Goal: Task Accomplishment & Management: Manage account settings

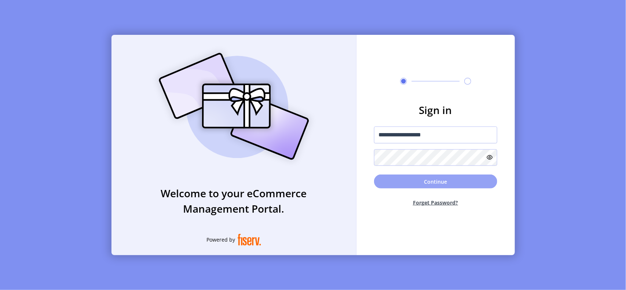
click at [427, 181] on button "Continue" at bounding box center [435, 182] width 123 height 14
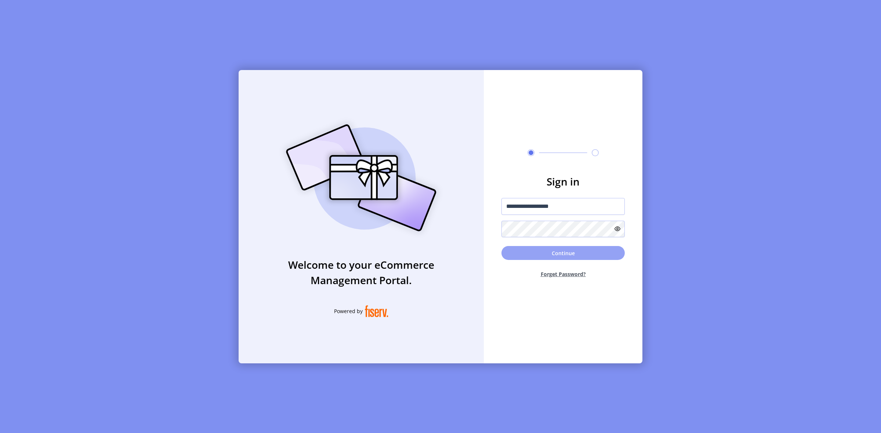
click at [557, 248] on button "Continue" at bounding box center [562, 253] width 123 height 14
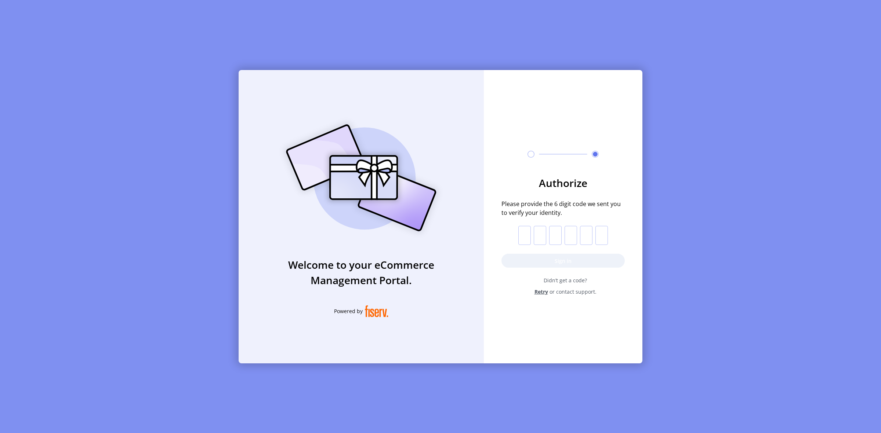
click at [522, 233] on input "text" at bounding box center [524, 235] width 12 height 19
paste input "*"
type input "*"
click at [557, 260] on button "Sign in" at bounding box center [562, 261] width 123 height 14
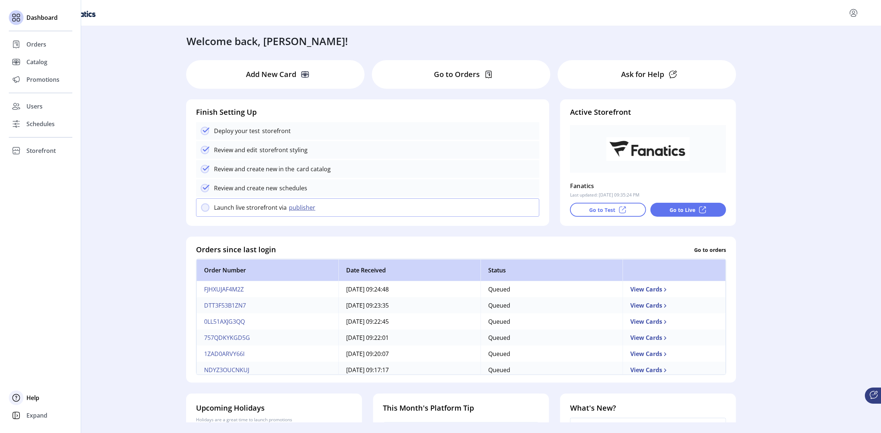
click at [32, 290] on span "Help" at bounding box center [32, 398] width 13 height 9
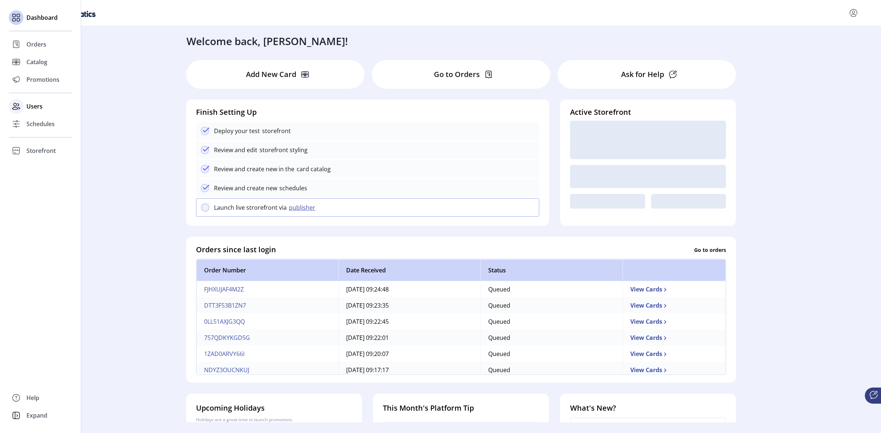
click at [43, 106] on div "Users" at bounding box center [40, 107] width 63 height 18
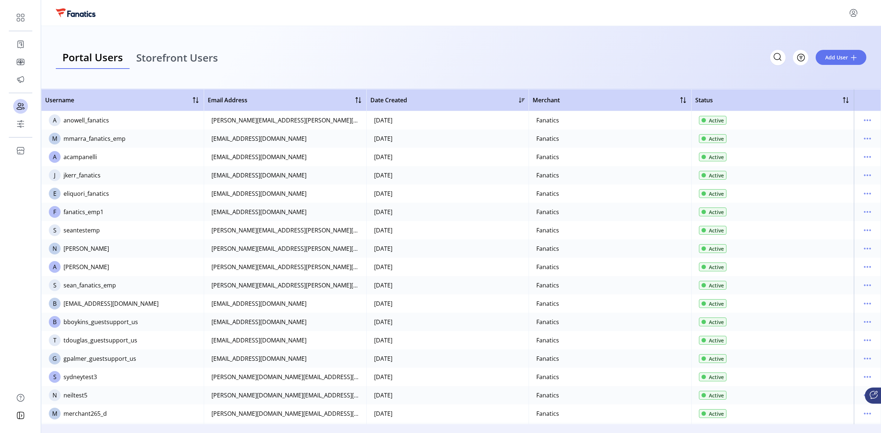
click at [202, 58] on span "Storefront Users" at bounding box center [177, 57] width 82 height 10
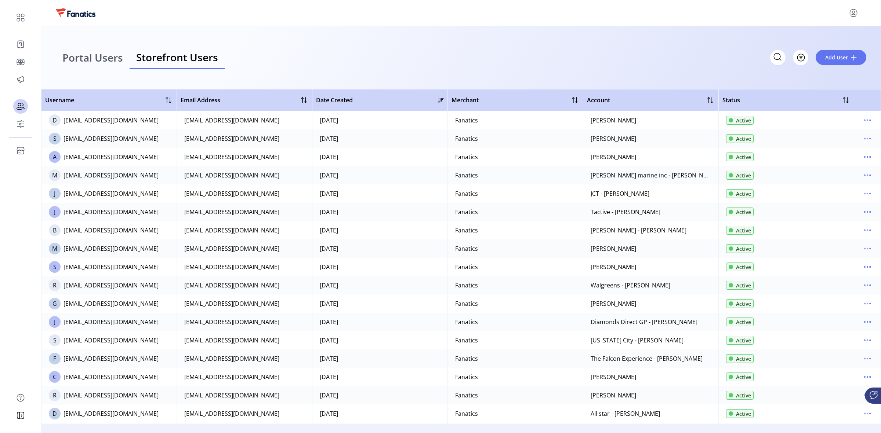
click at [88, 57] on span "Portal Users" at bounding box center [92, 57] width 61 height 10
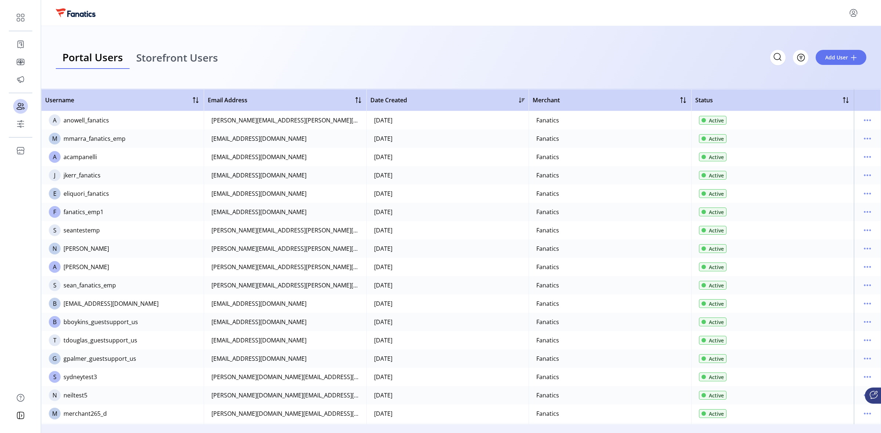
click at [193, 57] on span "Storefront Users" at bounding box center [177, 57] width 82 height 10
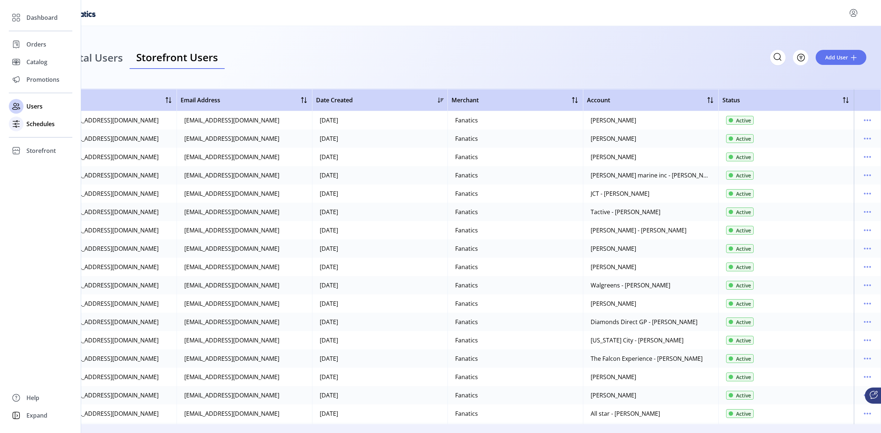
click at [44, 125] on span "Schedules" at bounding box center [40, 124] width 28 height 9
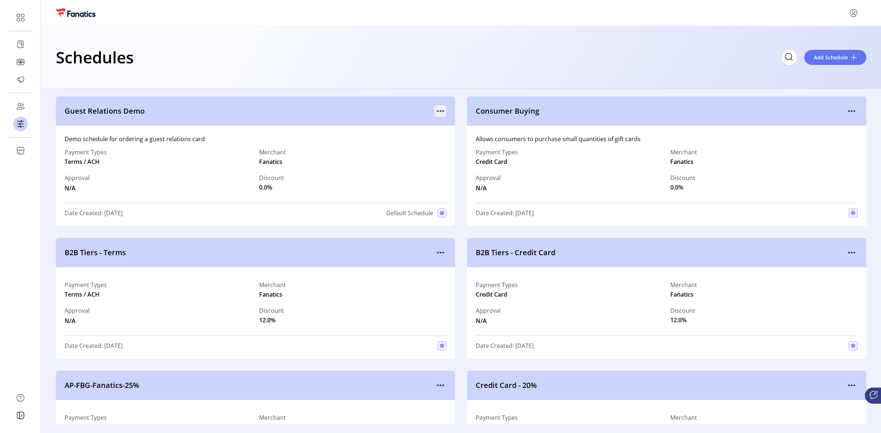
click at [434, 109] on icon "menu" at bounding box center [440, 111] width 12 height 12
click at [465, 135] on span "Edit Details" at bounding box center [469, 137] width 61 height 6
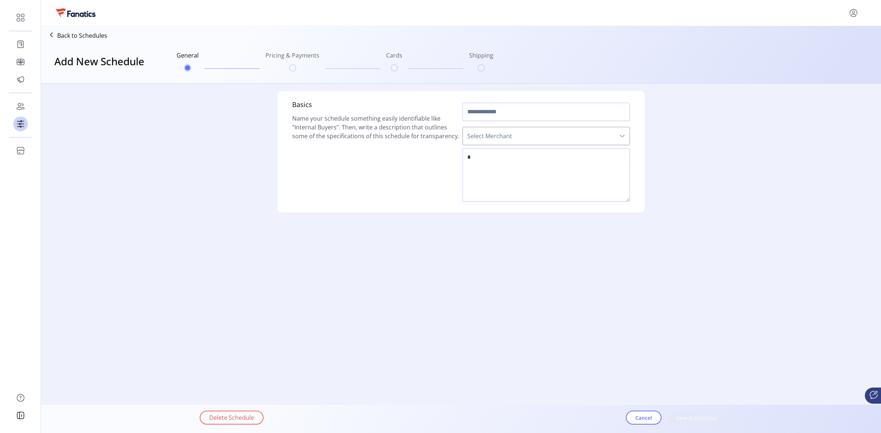
type input "**********"
type textarea "**********"
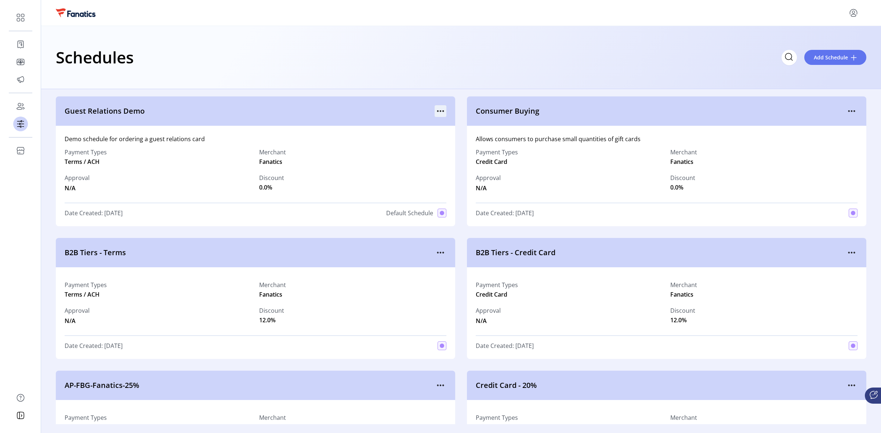
click at [434, 107] on div at bounding box center [440, 111] width 12 height 12
click at [437, 110] on icon "menu" at bounding box center [440, 111] width 12 height 12
click at [446, 129] on link "View Details" at bounding box center [469, 126] width 70 height 12
click at [434, 114] on p-button at bounding box center [440, 113] width 12 height 8
click at [440, 110] on icon "menu" at bounding box center [440, 111] width 12 height 12
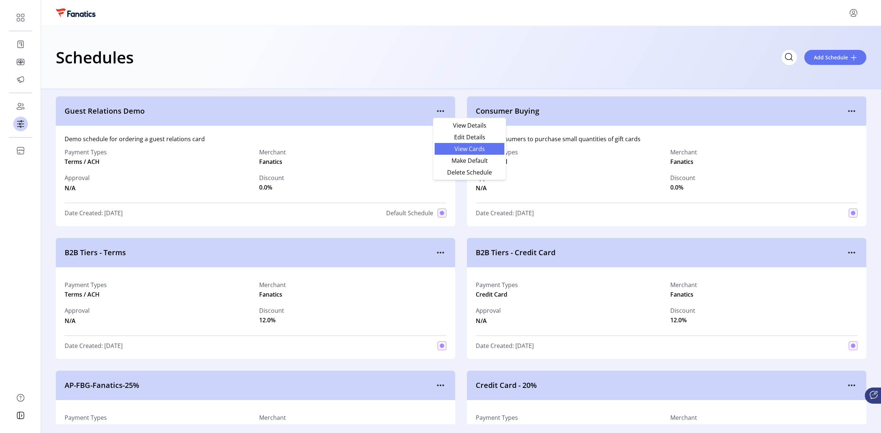
click at [479, 147] on span "View Cards" at bounding box center [469, 149] width 61 height 6
click at [443, 111] on icon "menu" at bounding box center [443, 111] width 1 height 1
click at [471, 136] on span "Edit Details" at bounding box center [469, 137] width 61 height 6
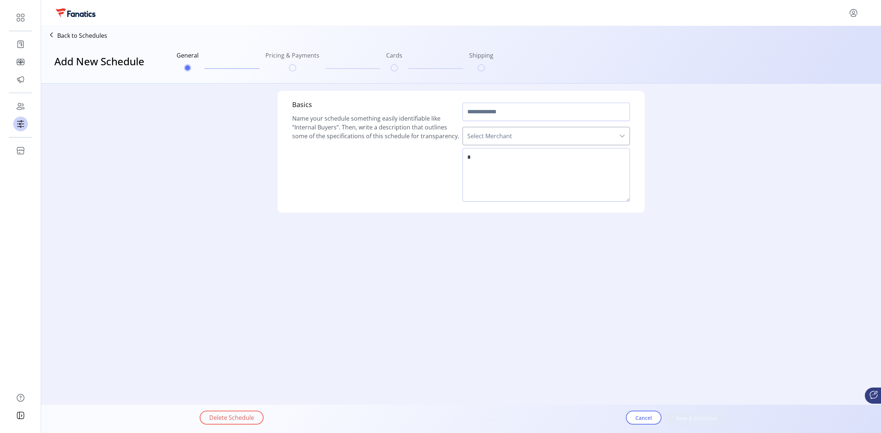
type input "**********"
type textarea "**********"
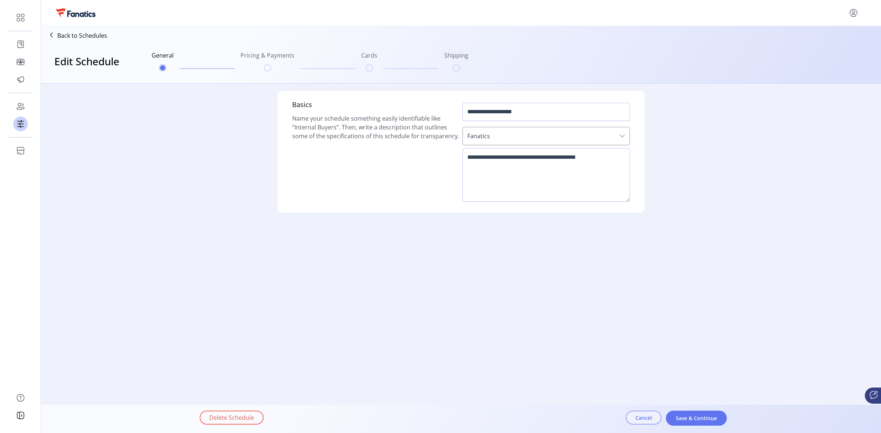
click at [626, 290] on span "Cancel" at bounding box center [643, 418] width 17 height 8
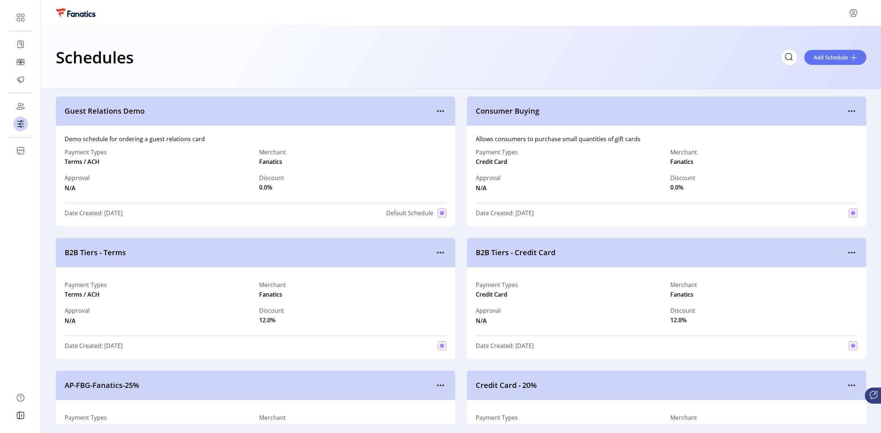
click at [626, 46] on div "Schedules Add Schedule" at bounding box center [461, 57] width 810 height 26
click at [626, 57] on span "Add Schedule" at bounding box center [830, 58] width 34 height 8
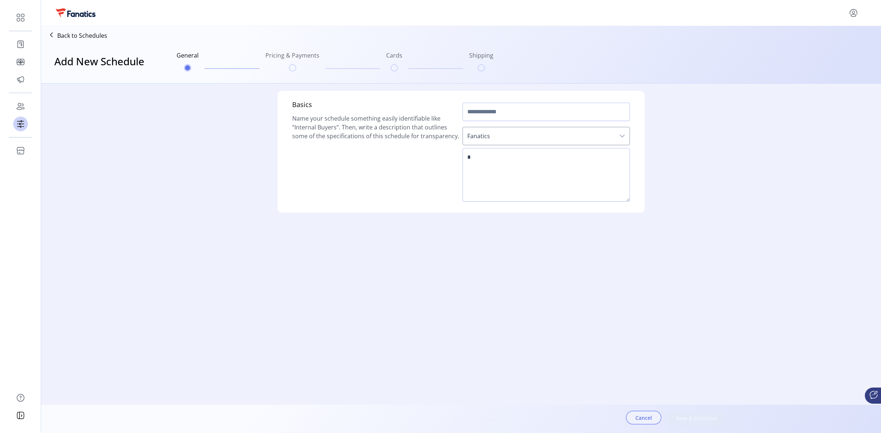
click at [626, 290] on span "Cancel" at bounding box center [643, 418] width 17 height 8
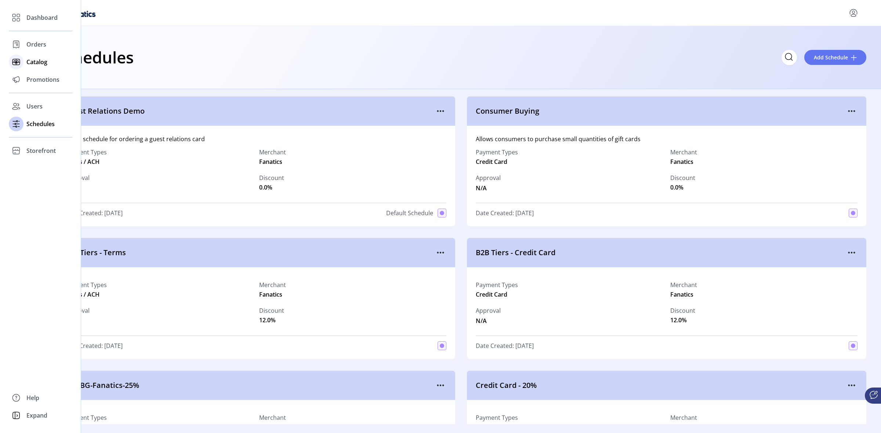
click at [29, 63] on span "Catalog" at bounding box center [36, 62] width 21 height 9
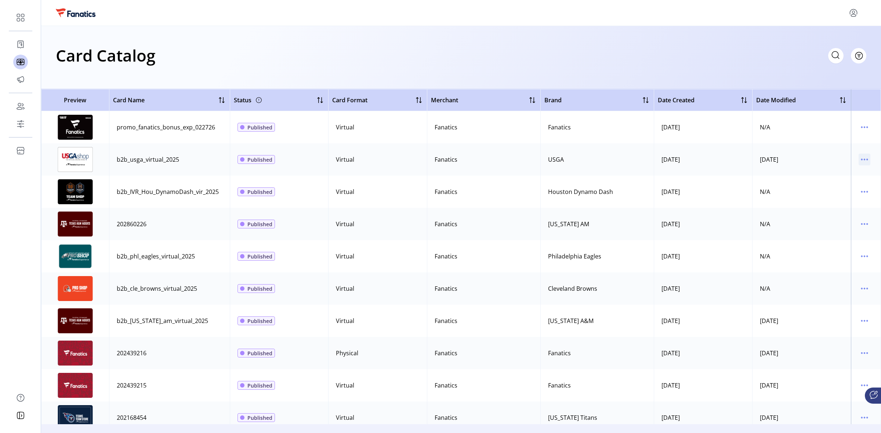
click at [626, 159] on icon "menu" at bounding box center [864, 160] width 12 height 12
click at [626, 171] on span "View Details" at bounding box center [829, 174] width 61 height 6
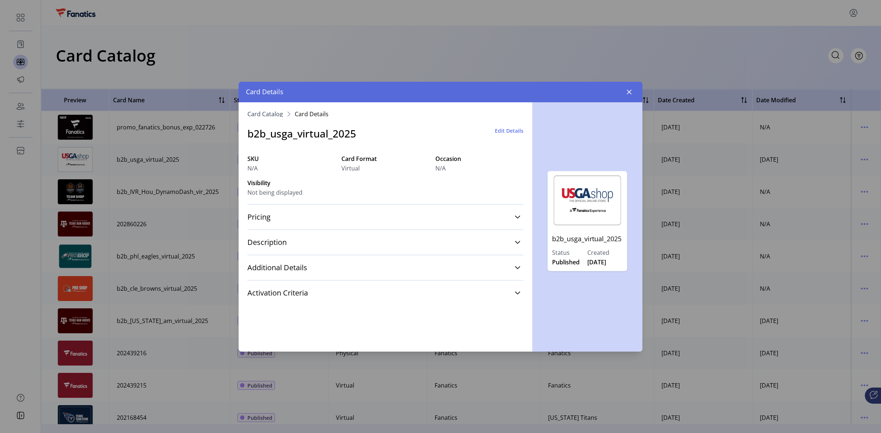
click at [502, 131] on span "Edit Details" at bounding box center [509, 131] width 29 height 8
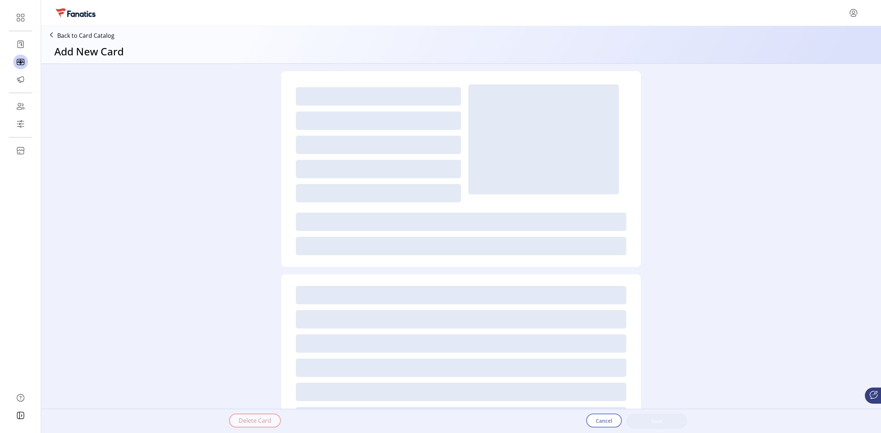
type textarea "**********"
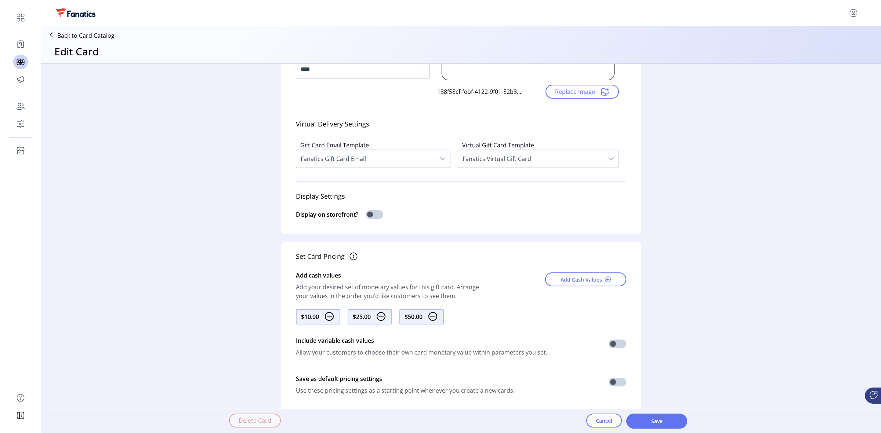
scroll to position [298, 0]
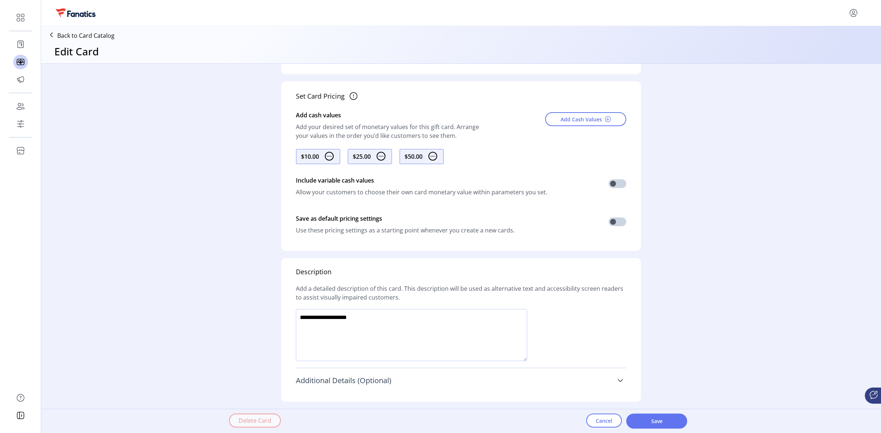
click at [619, 290] on icon at bounding box center [620, 381] width 6 height 6
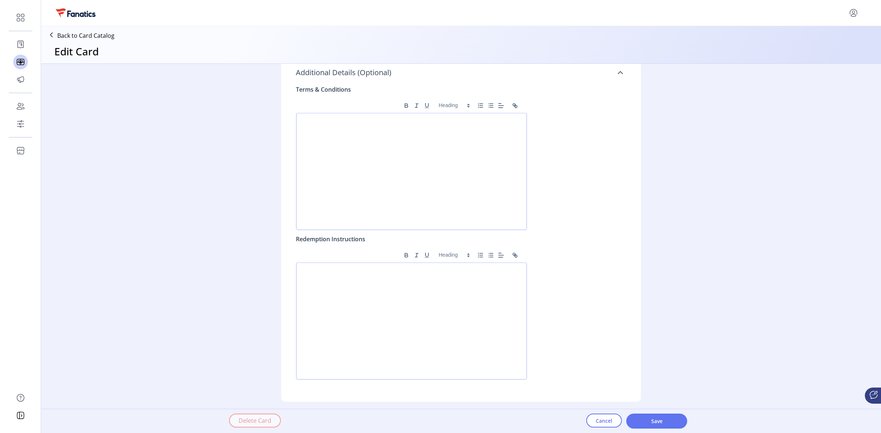
scroll to position [377, 0]
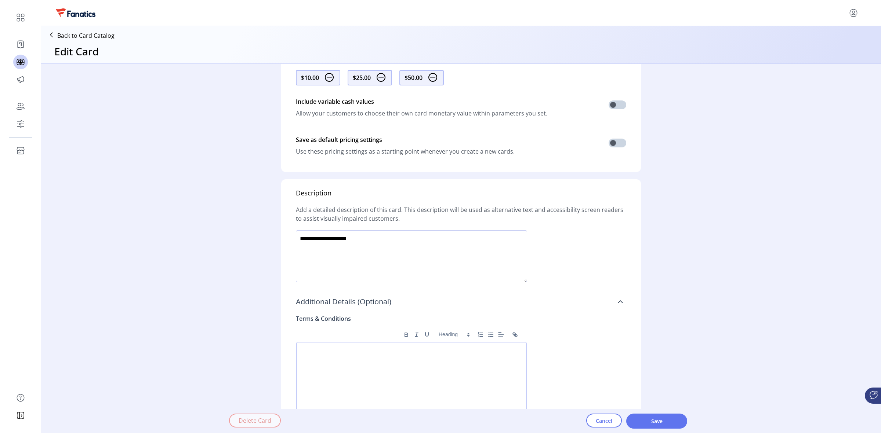
click at [622, 290] on link "Additional Details (Optional)" at bounding box center [461, 302] width 330 height 16
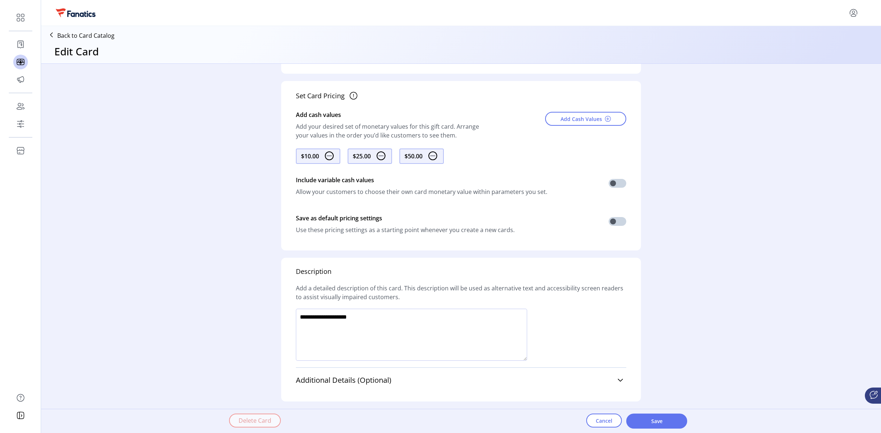
scroll to position [298, 0]
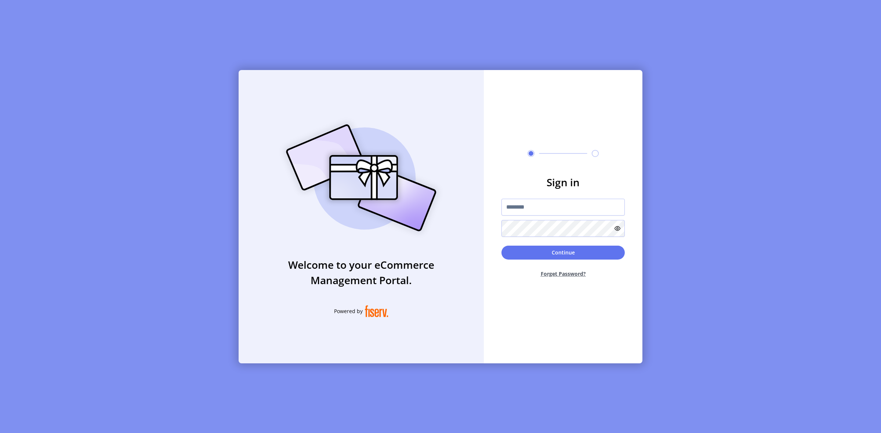
type input "**********"
